Goal: Information Seeking & Learning: Learn about a topic

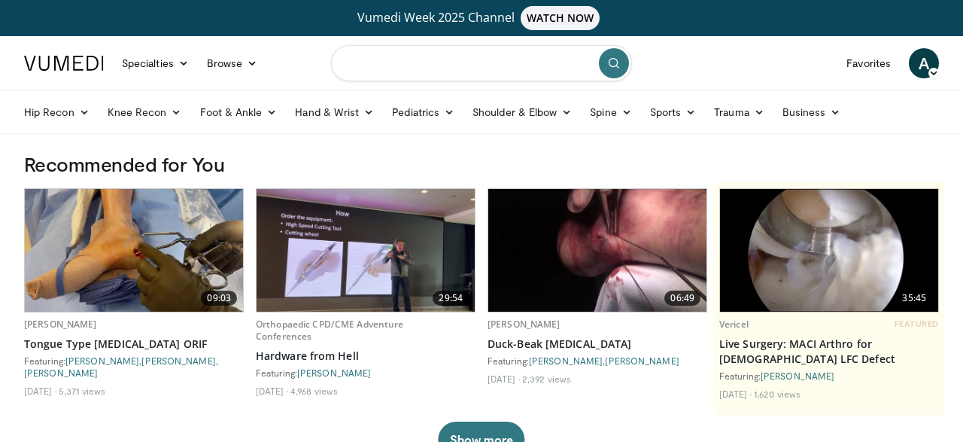
click at [504, 79] on input "Search topics, interventions" at bounding box center [481, 63] width 301 height 36
type input "**********"
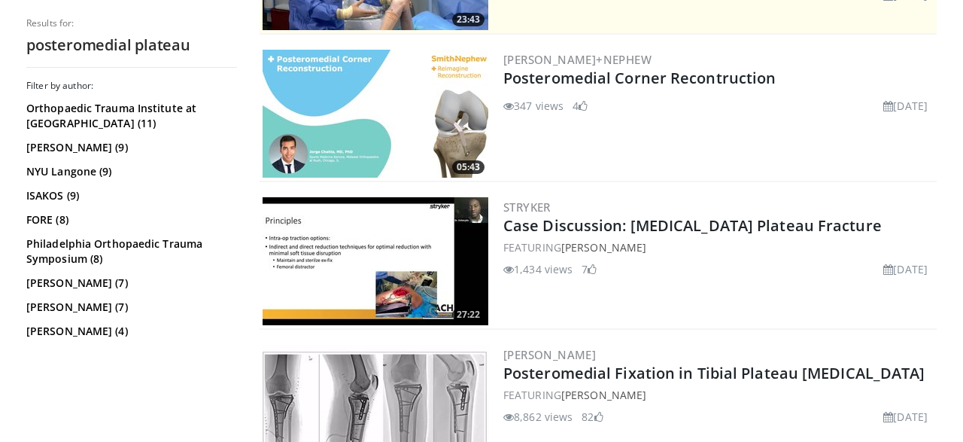
scroll to position [453, 0]
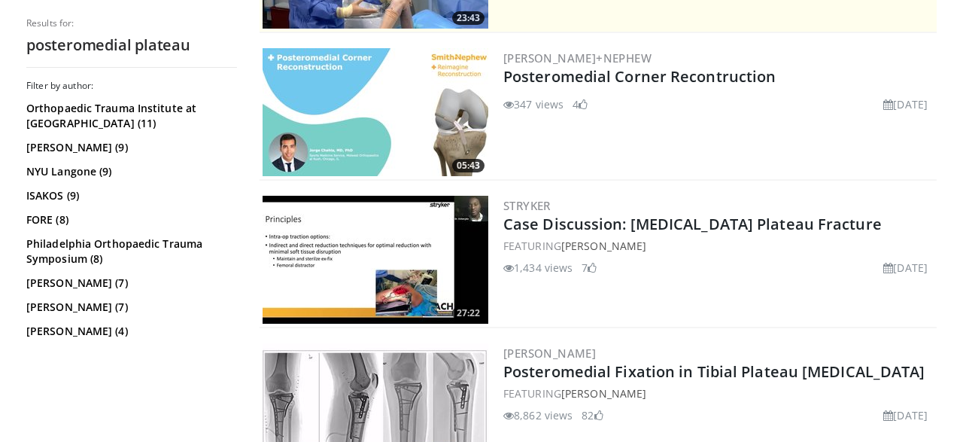
click at [396, 285] on img at bounding box center [376, 260] width 226 height 128
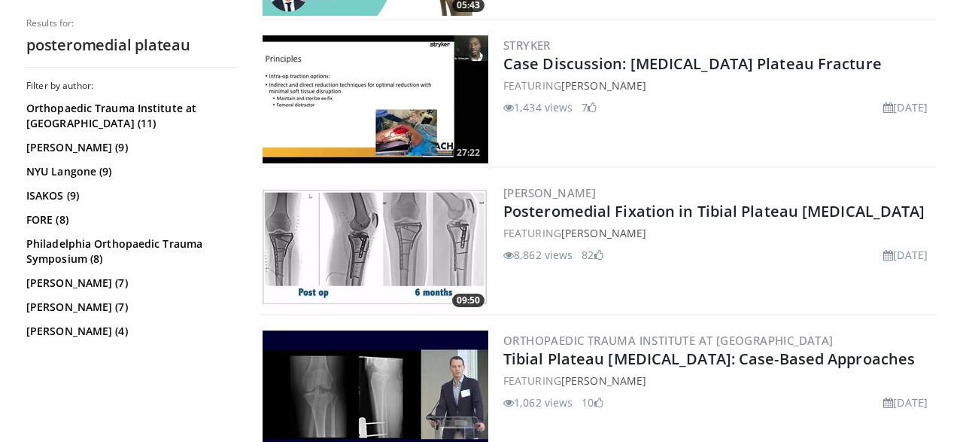
scroll to position [614, 0]
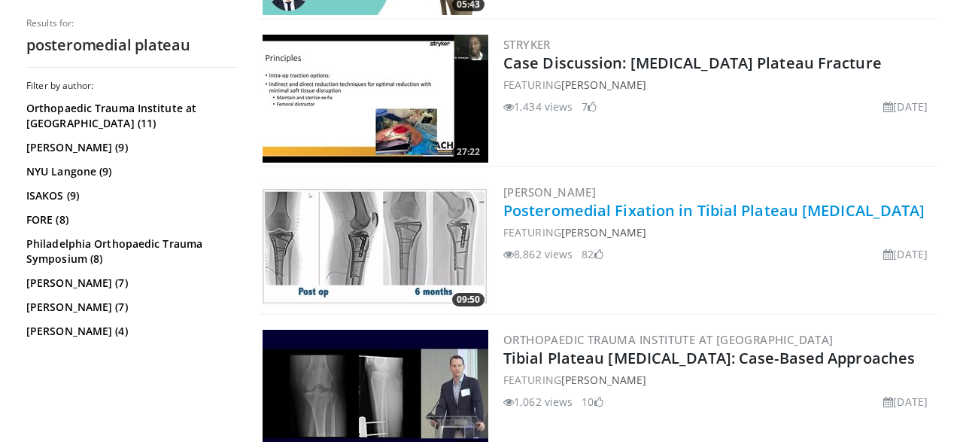
click at [610, 206] on link "Posteromedial Fixation in Tibial Plateau Fractures" at bounding box center [715, 210] width 422 height 20
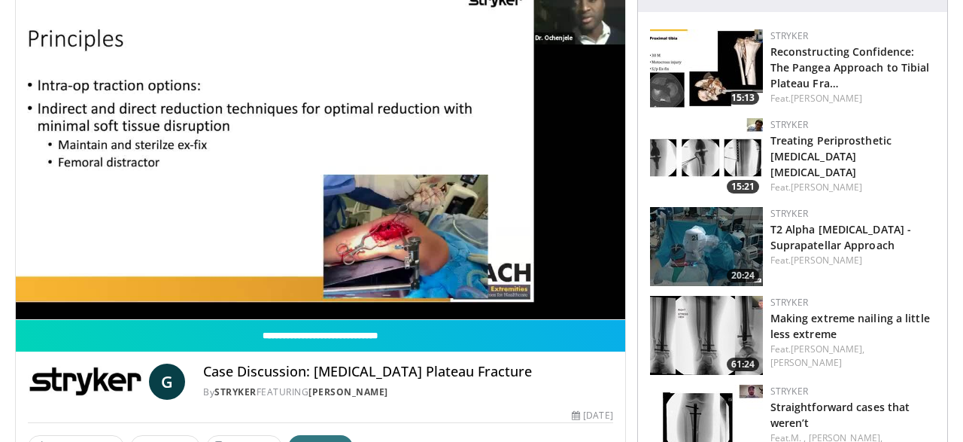
scroll to position [173, 0]
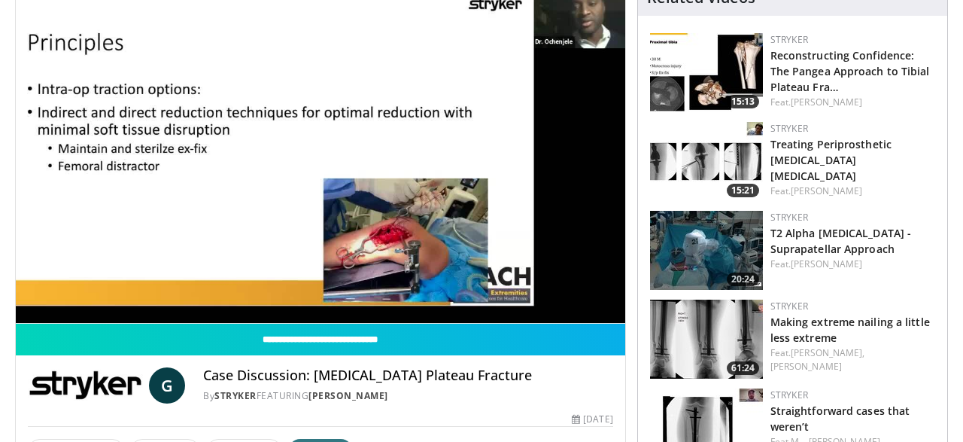
click at [321, 151] on span "Video Player" at bounding box center [321, 151] width 0 height 0
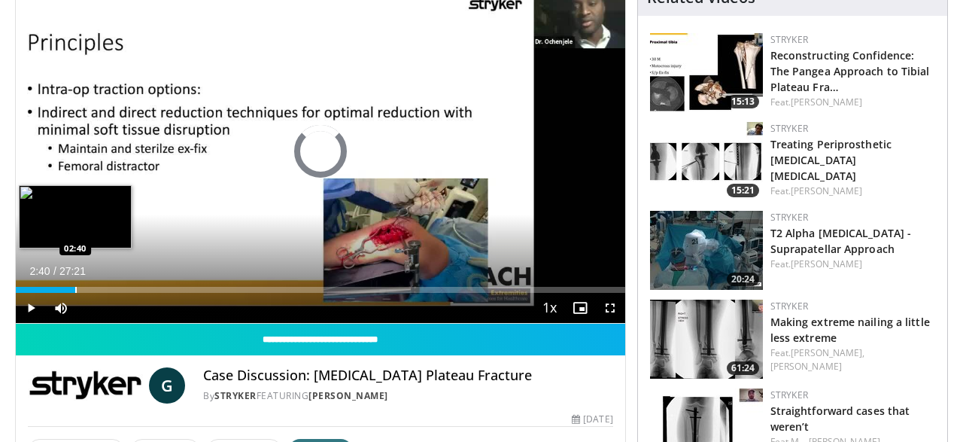
click at [75, 283] on div "Loaded : 4.26% 02:40 02:40" at bounding box center [321, 285] width 610 height 14
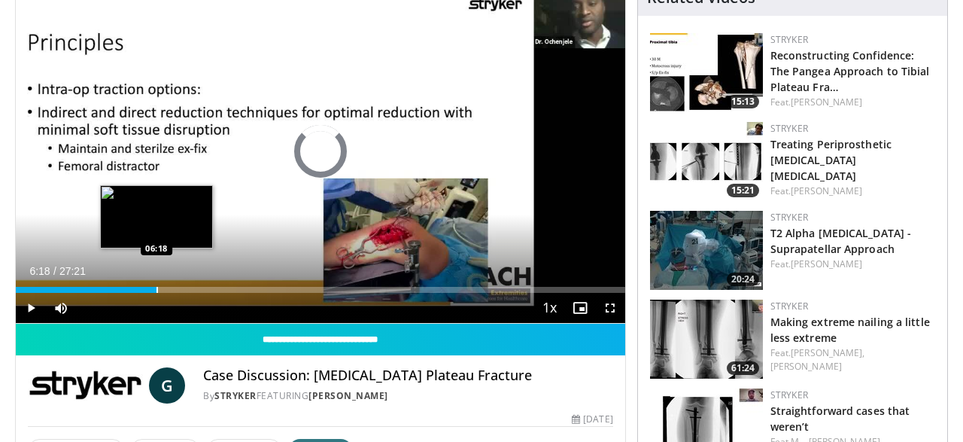
click at [156, 289] on div "Loaded : 12.19% 06:18 06:18" at bounding box center [321, 290] width 610 height 6
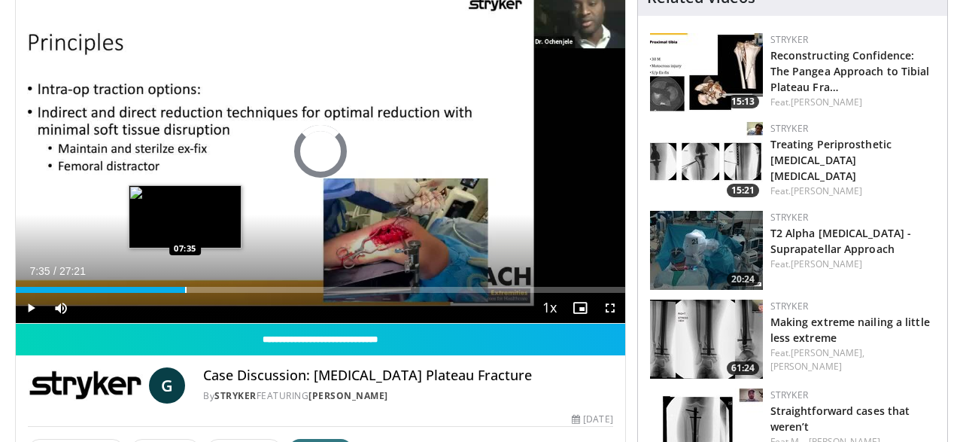
click at [184, 289] on div "Loaded : 0.00% 07:35 07:35" at bounding box center [321, 290] width 610 height 6
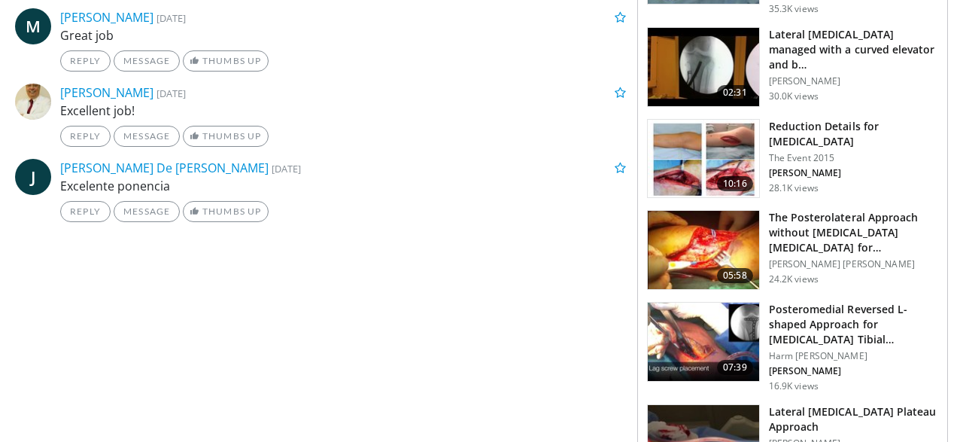
scroll to position [973, 0]
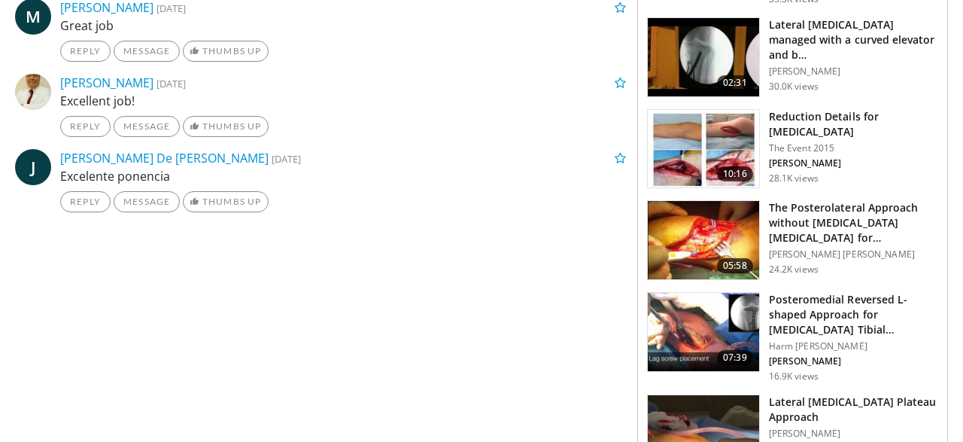
click at [704, 339] on img at bounding box center [703, 332] width 111 height 78
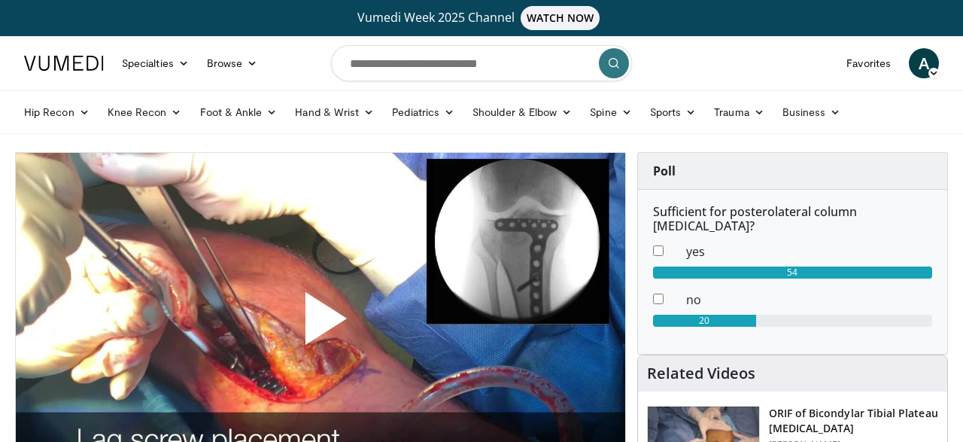
scroll to position [188, 0]
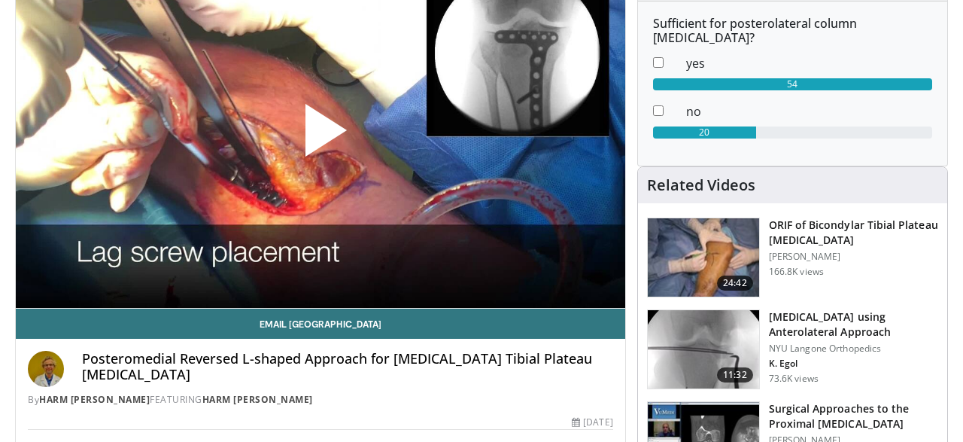
click at [321, 136] on span "Video Player" at bounding box center [321, 136] width 0 height 0
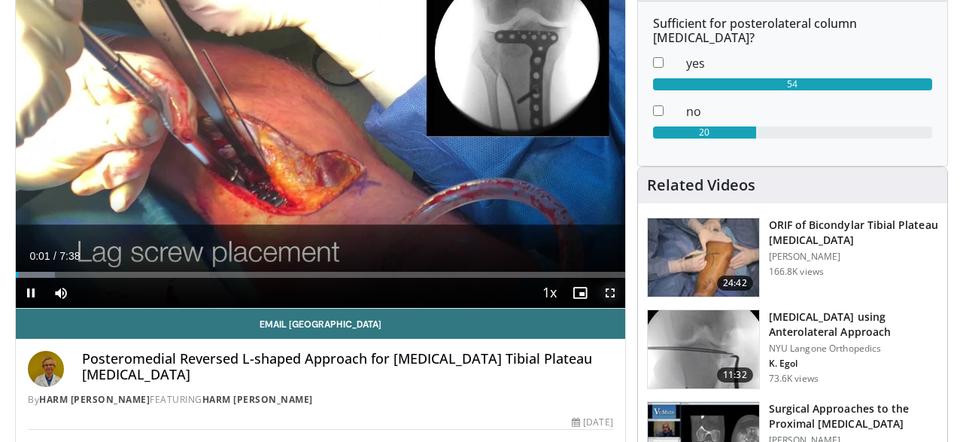
click at [615, 291] on span "Video Player" at bounding box center [610, 293] width 30 height 30
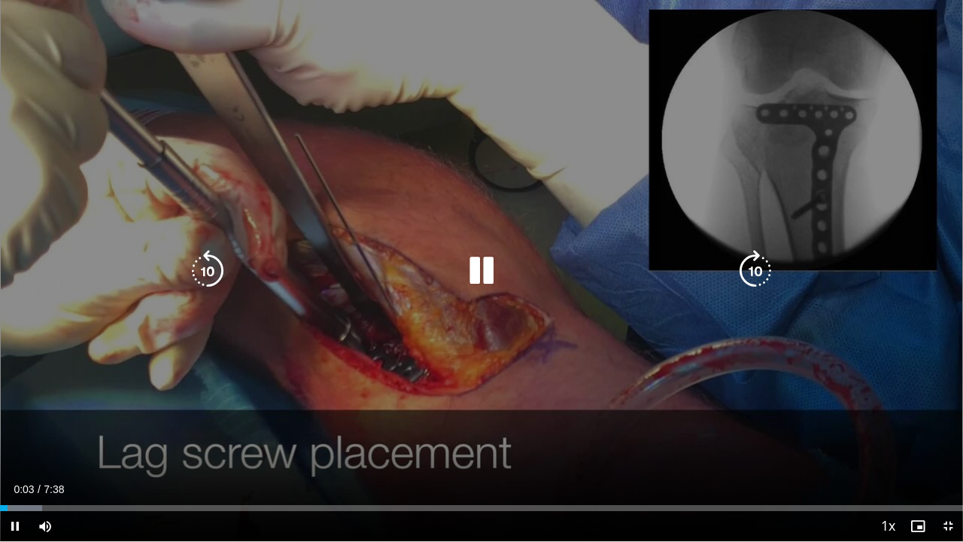
click at [474, 282] on icon "Video Player" at bounding box center [482, 271] width 42 height 42
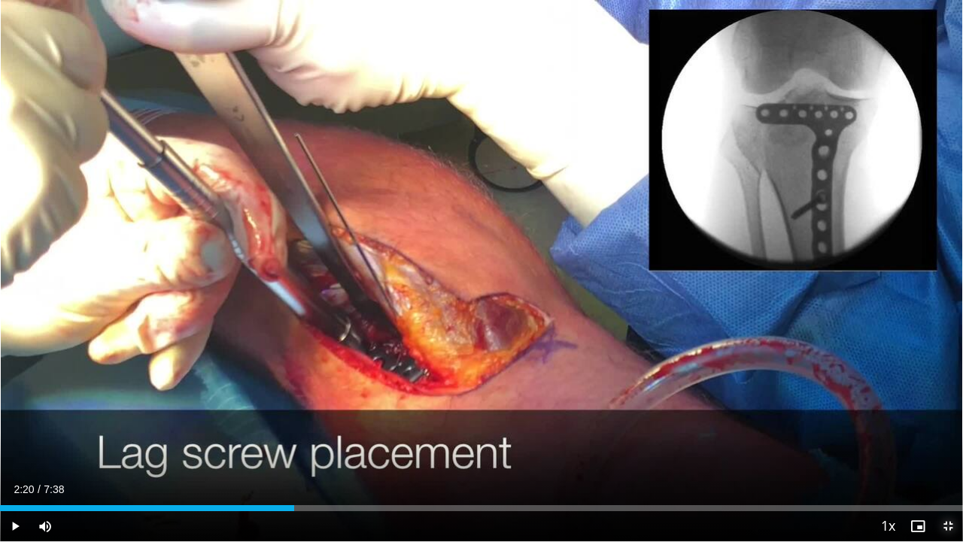
click at [947, 441] on span "Video Player" at bounding box center [948, 526] width 30 height 30
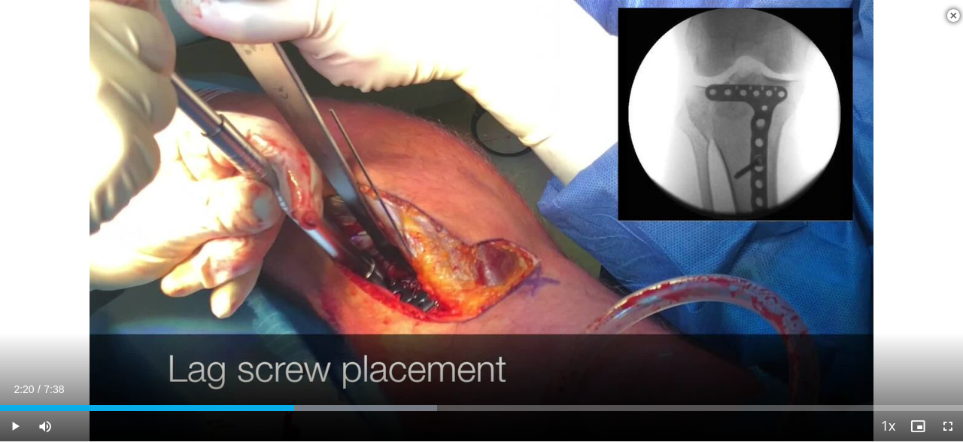
scroll to position [1835, 0]
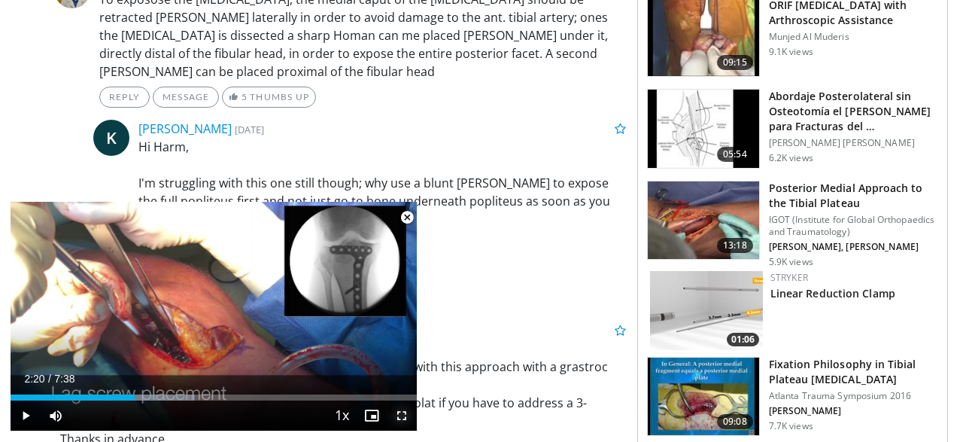
click at [404, 419] on span "Video Player" at bounding box center [402, 415] width 30 height 30
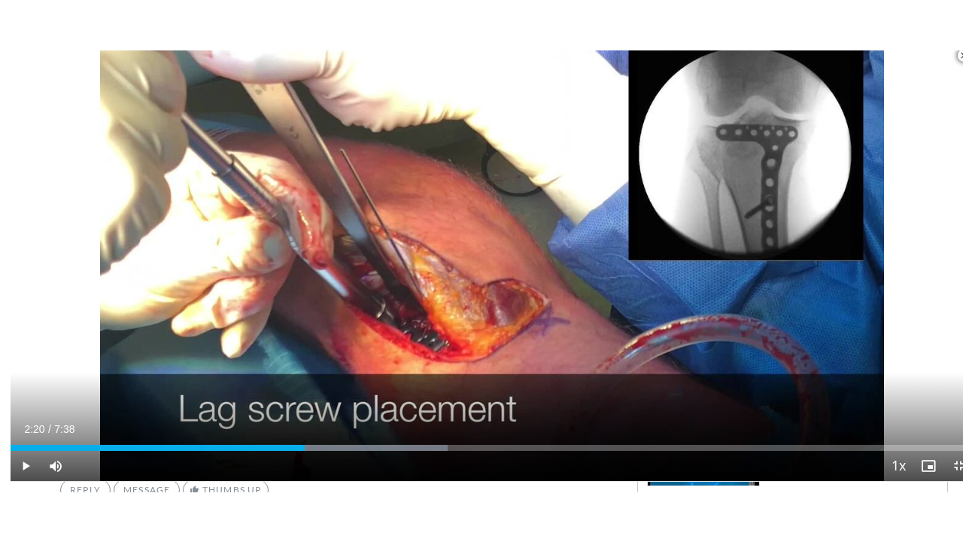
scroll to position [1491, 0]
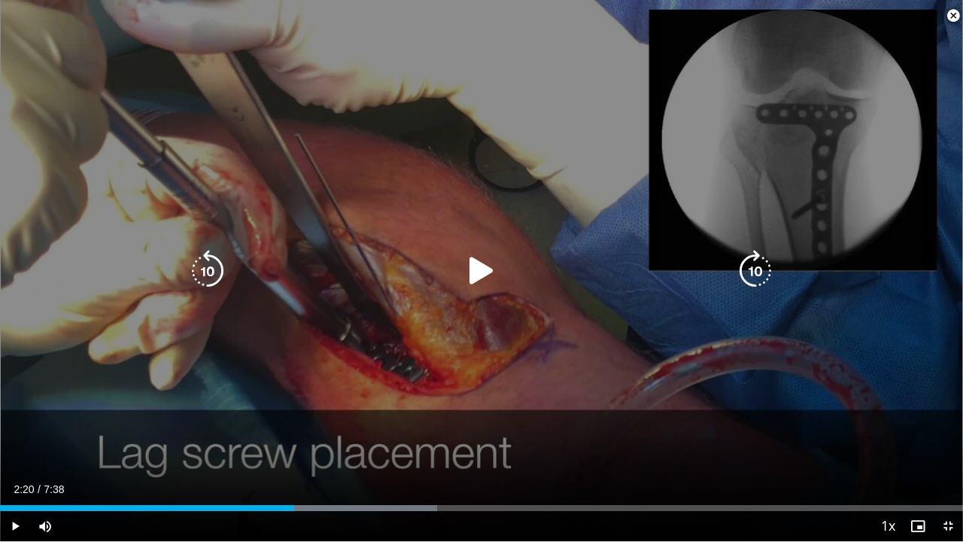
click at [429, 299] on div "10 seconds Tap to unmute" at bounding box center [481, 270] width 963 height 541
